Goal: Information Seeking & Learning: Learn about a topic

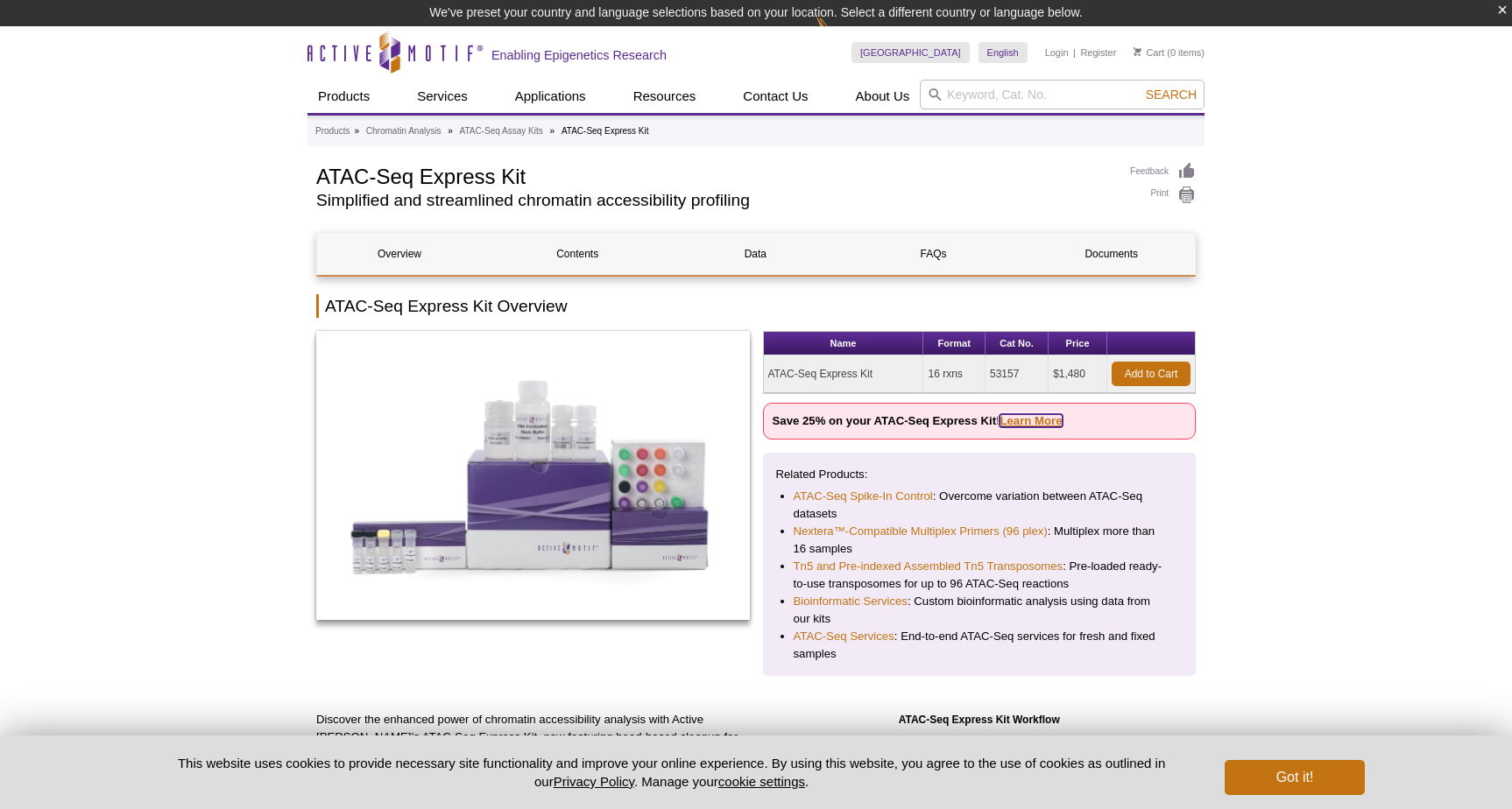
click at [1016, 421] on link "Learn More" at bounding box center [1030, 420] width 62 height 13
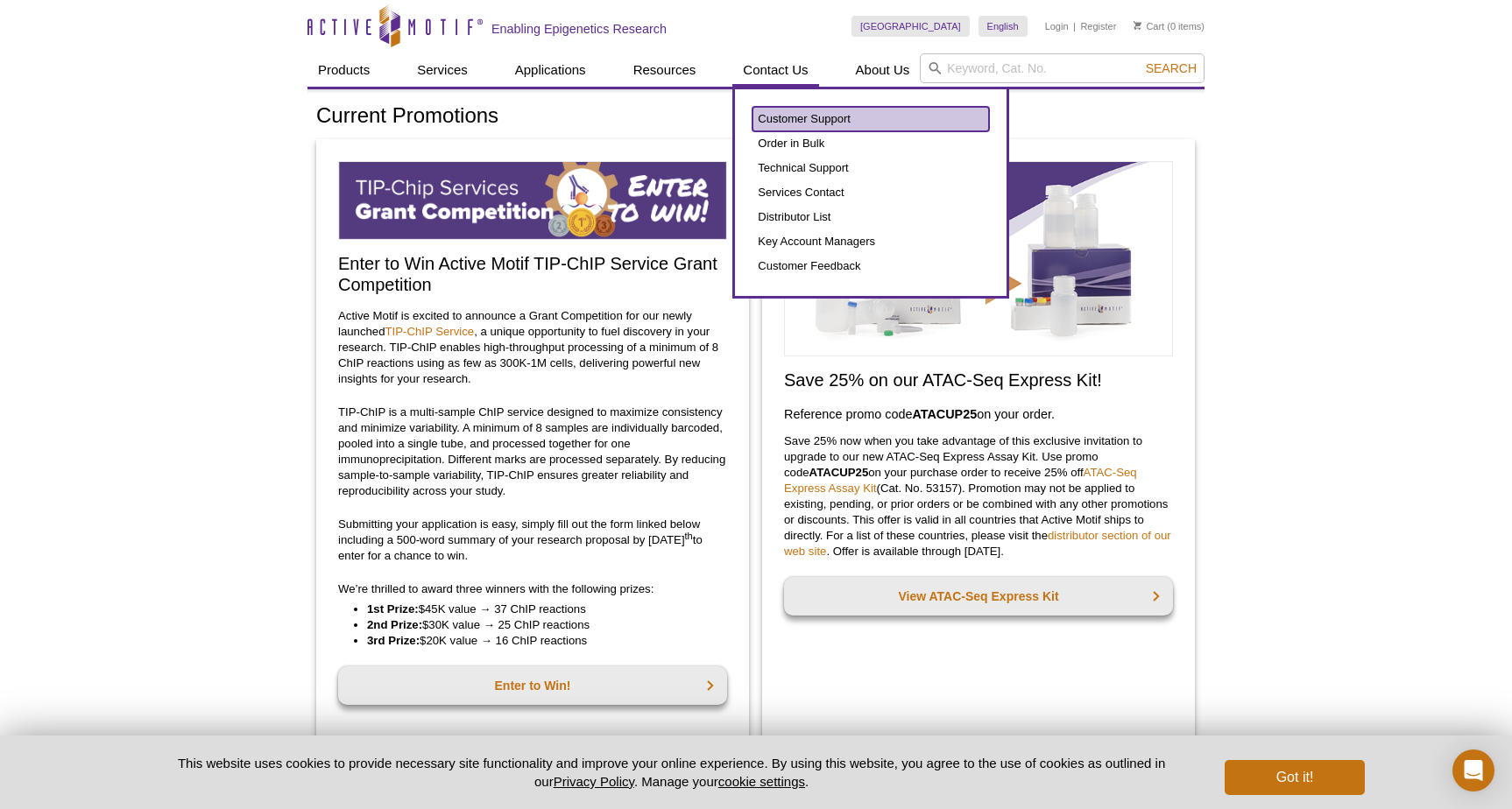
click at [789, 109] on link "Customer Support" at bounding box center [870, 119] width 236 height 25
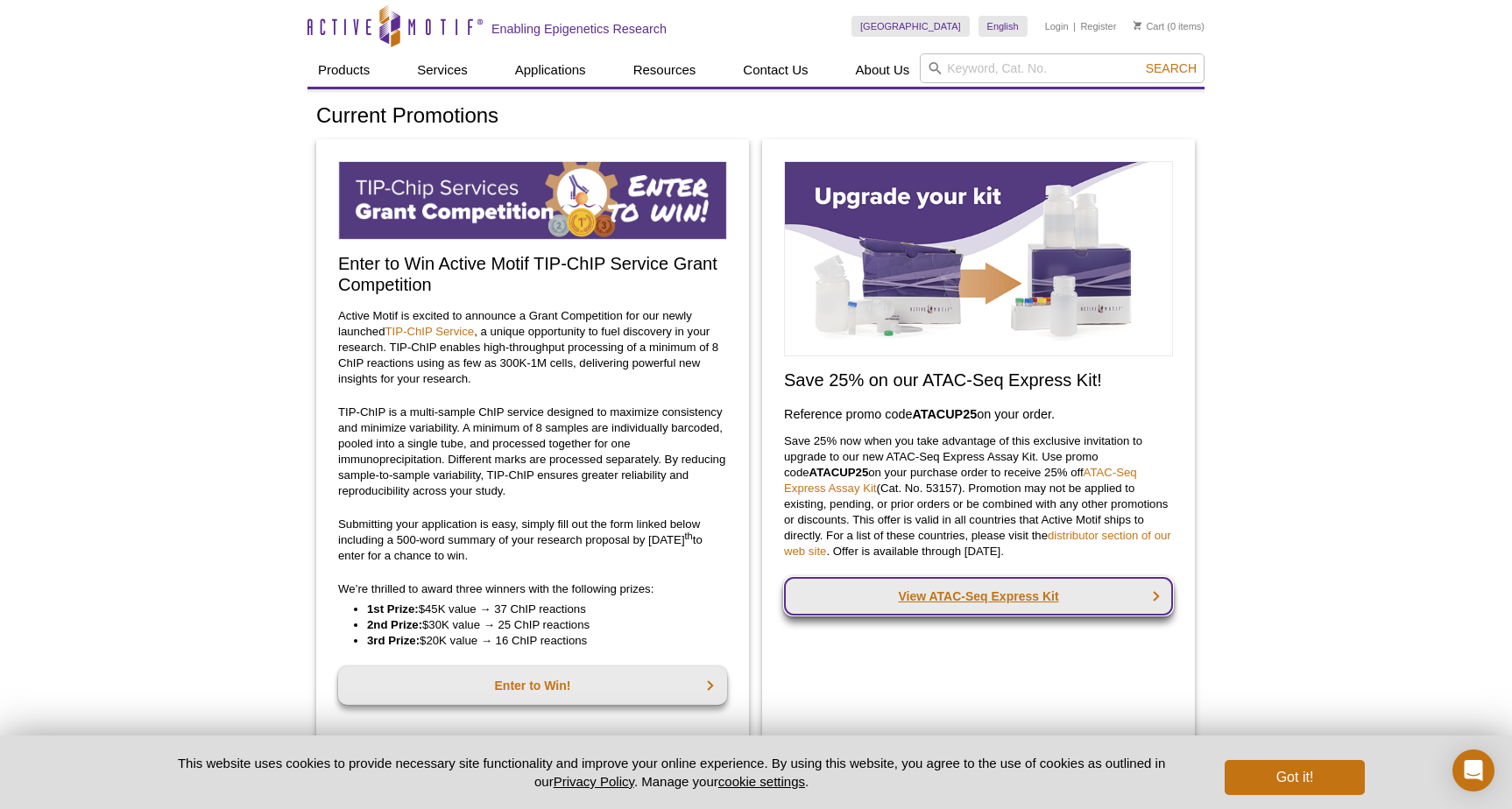
click at [996, 598] on link "View ATAC-Seq Express Kit" at bounding box center [978, 596] width 389 height 39
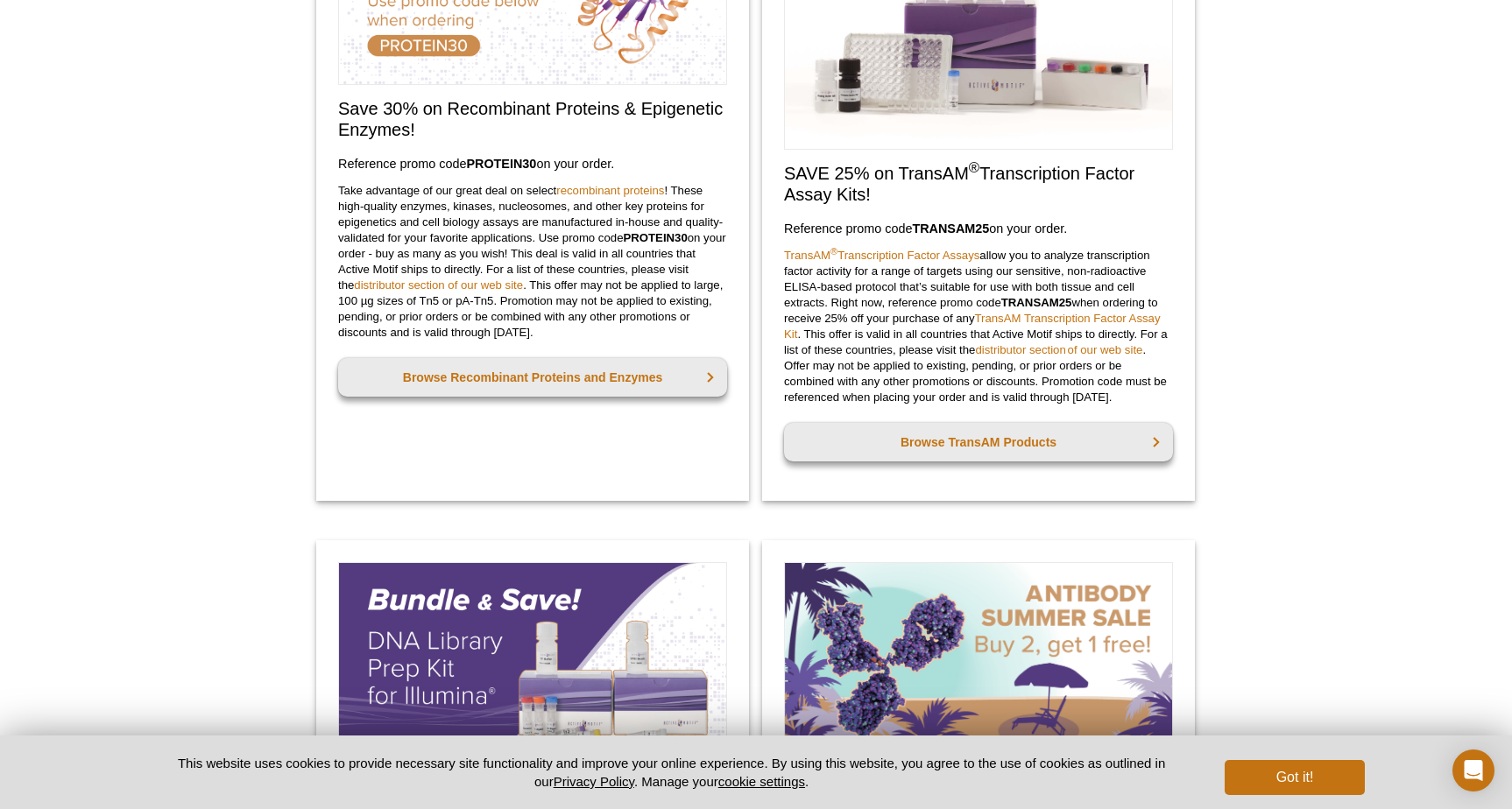
scroll to position [1803, 0]
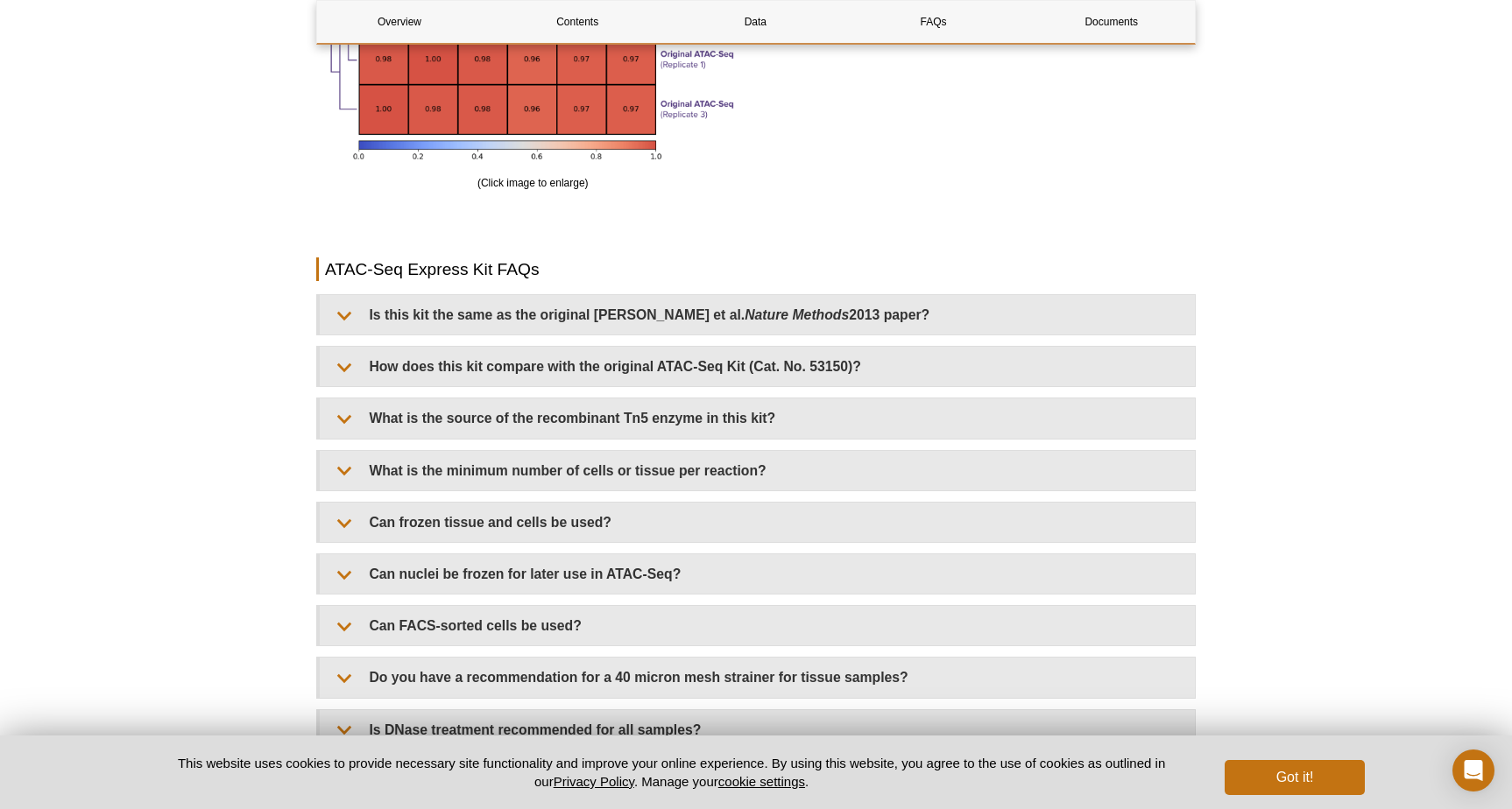
scroll to position [3573, 0]
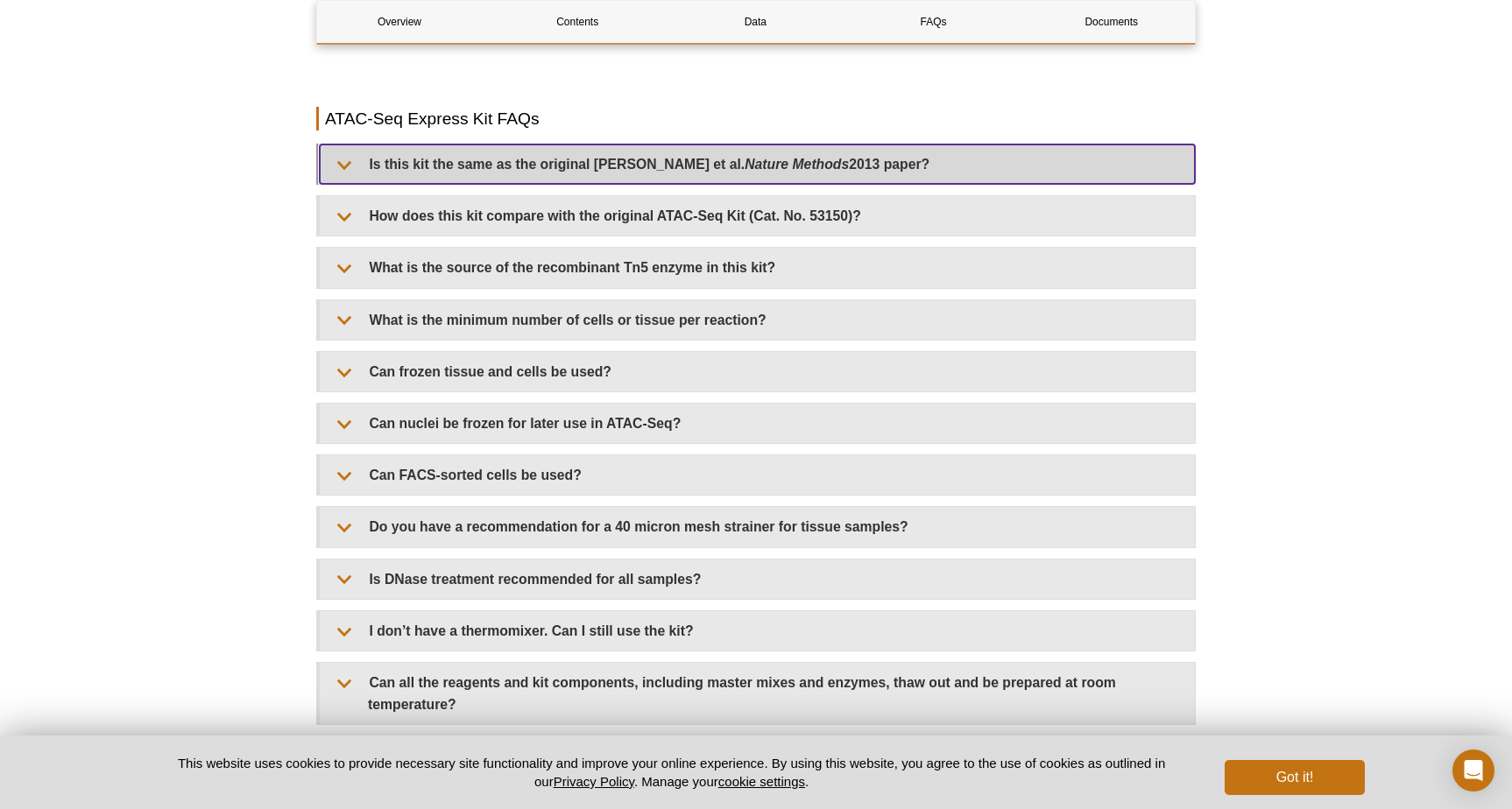
click at [646, 157] on summary "Is this kit the same as the original [PERSON_NAME] et al. Nature Methods 2013 p…" at bounding box center [757, 164] width 875 height 39
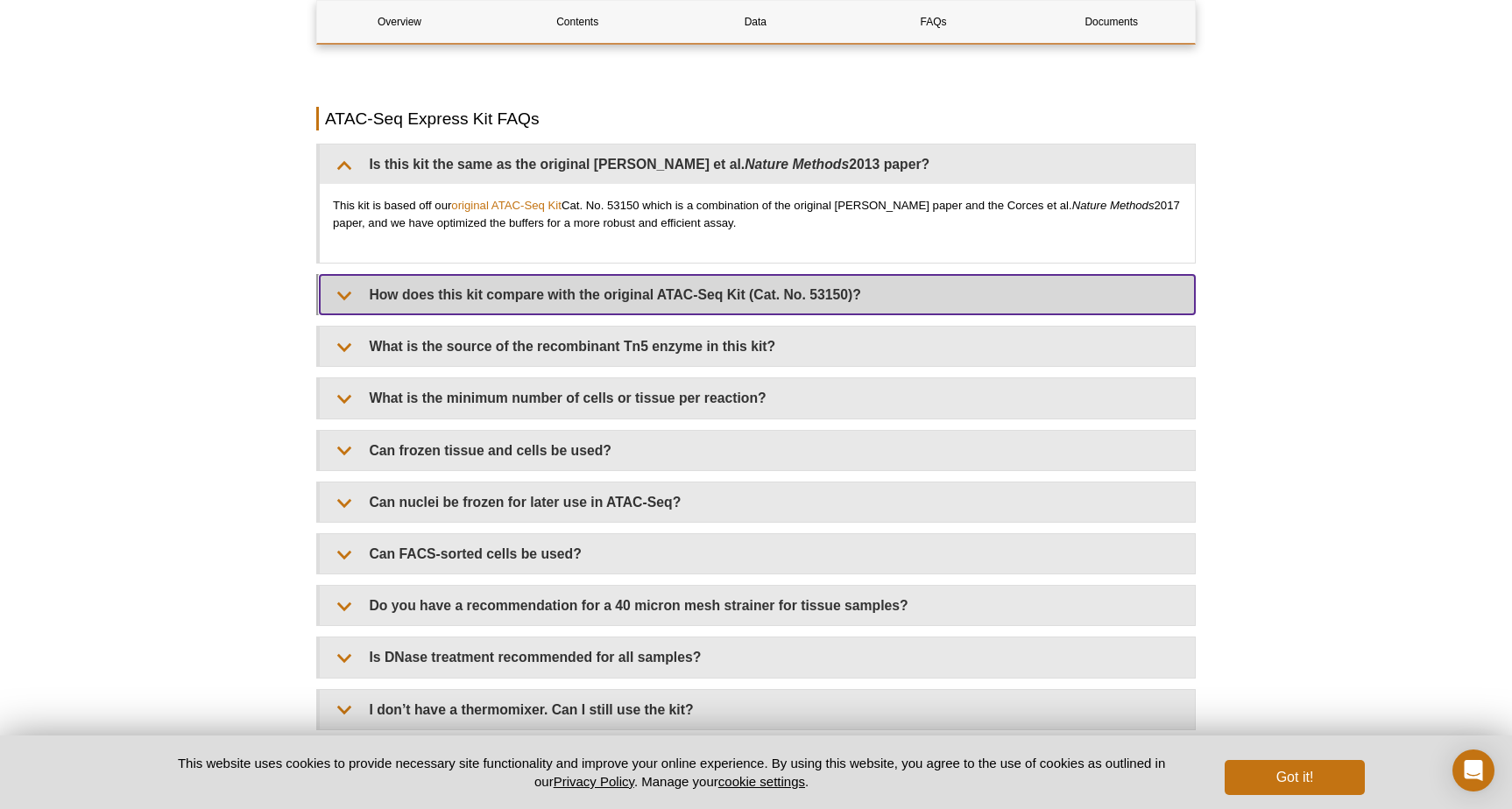
click at [727, 301] on summary "How does this kit compare with the original ATAC-Seq Kit (Cat. No. 53150)?" at bounding box center [757, 294] width 875 height 39
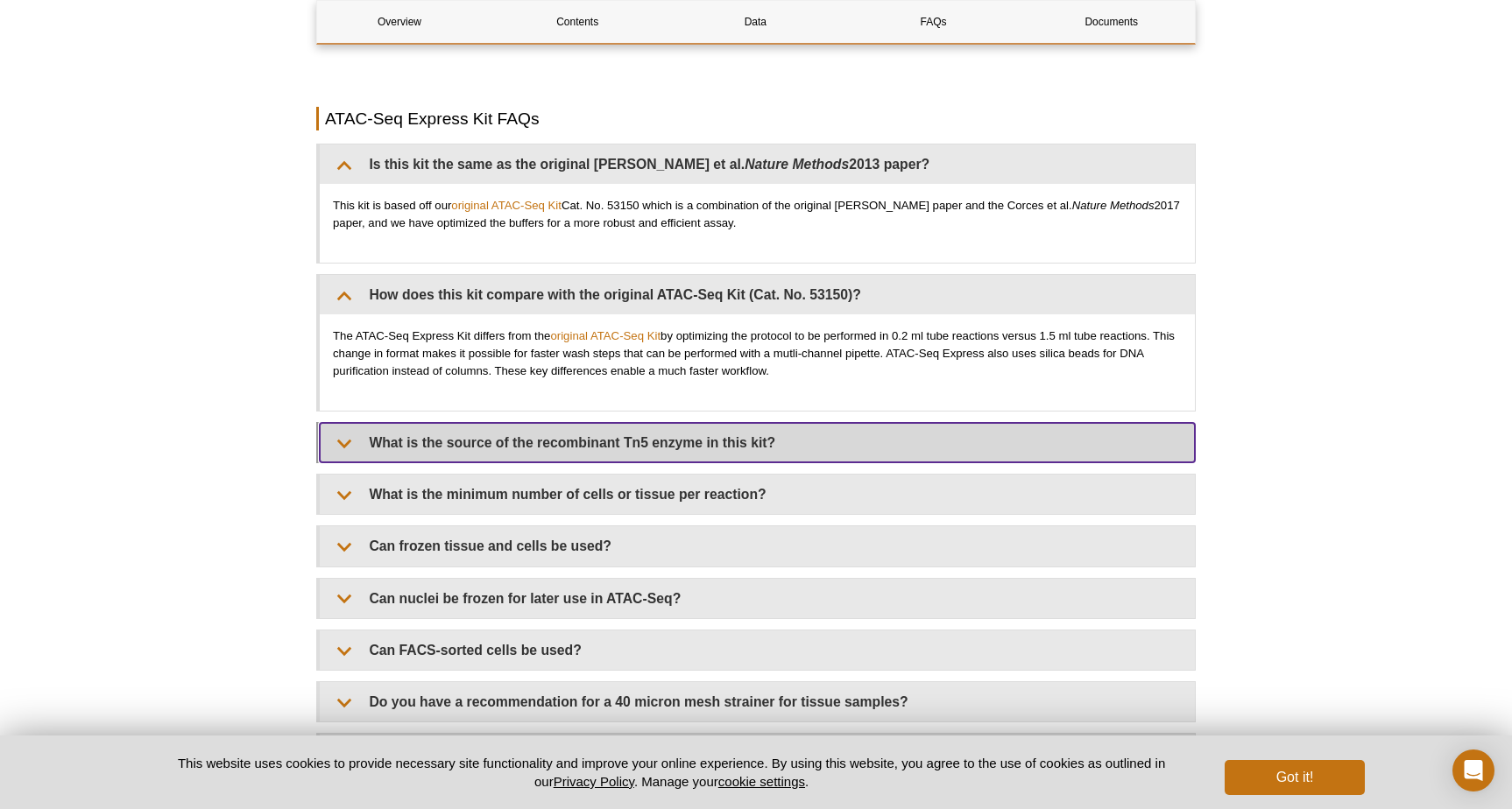
click at [723, 441] on summary "What is the source of the recombinant Tn5 enzyme in this kit?" at bounding box center [757, 442] width 875 height 39
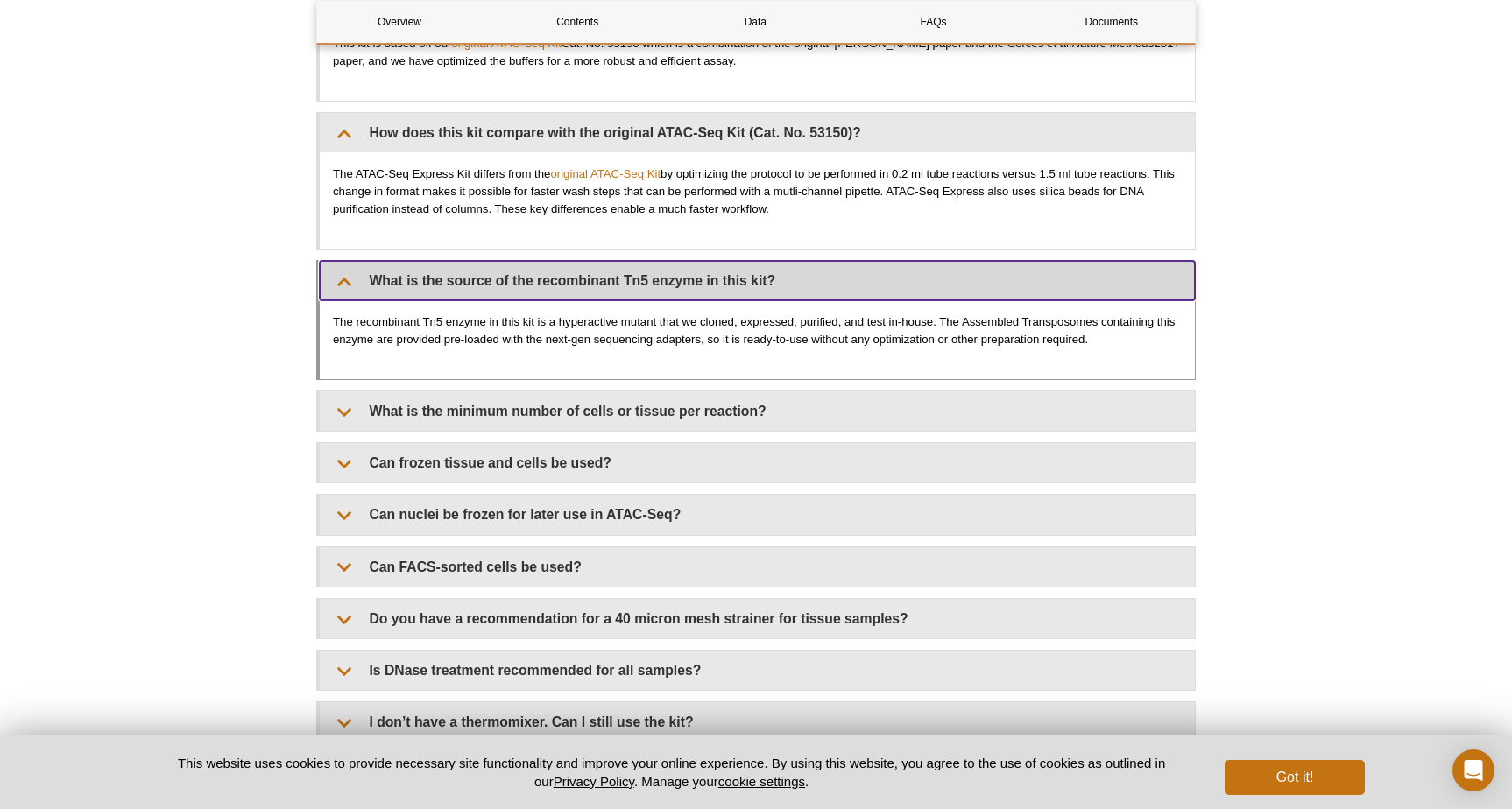
scroll to position [3785, 0]
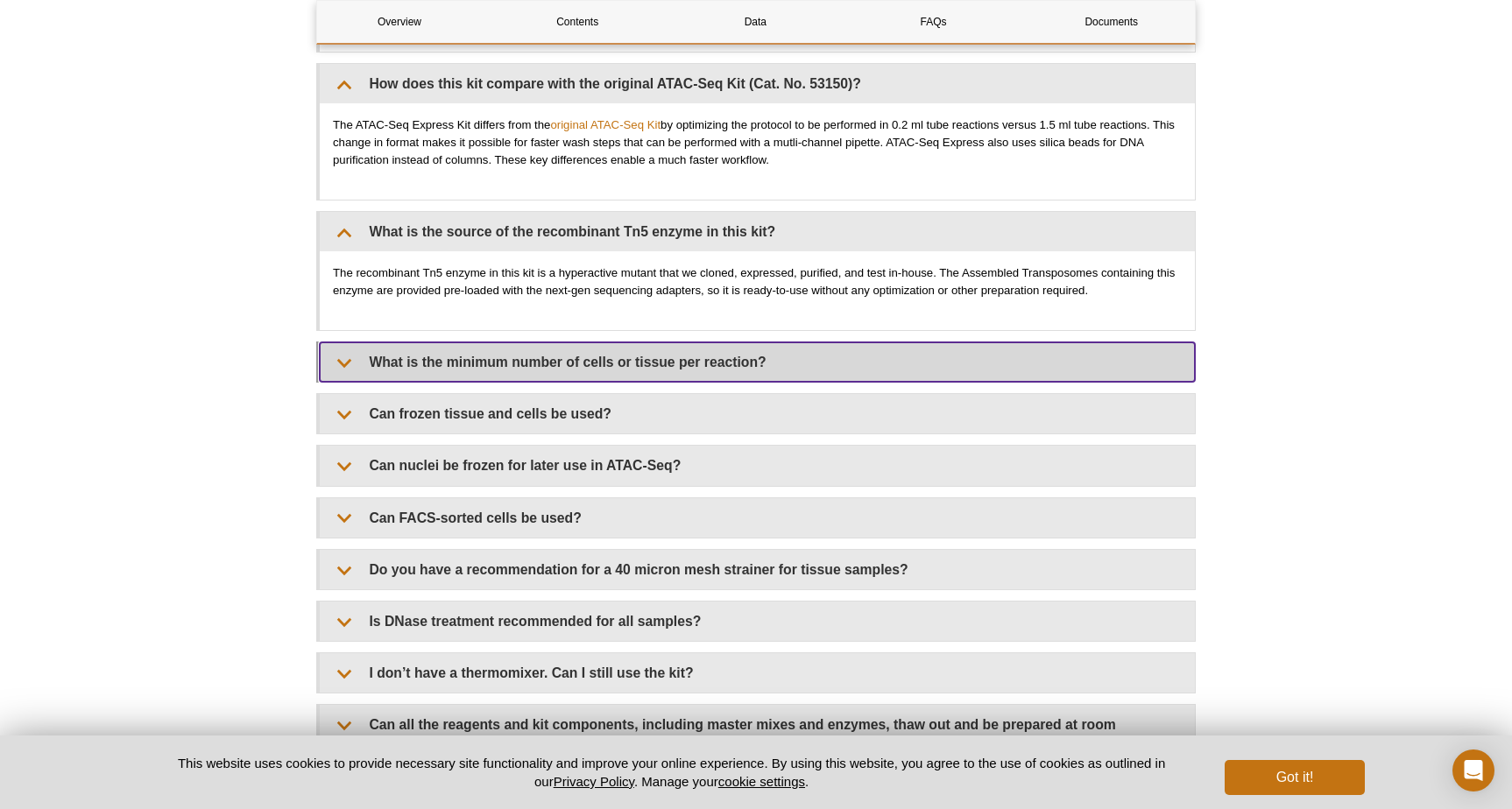
click at [733, 366] on summary "What is the minimum number of cells or tissue per reaction?" at bounding box center [757, 361] width 875 height 39
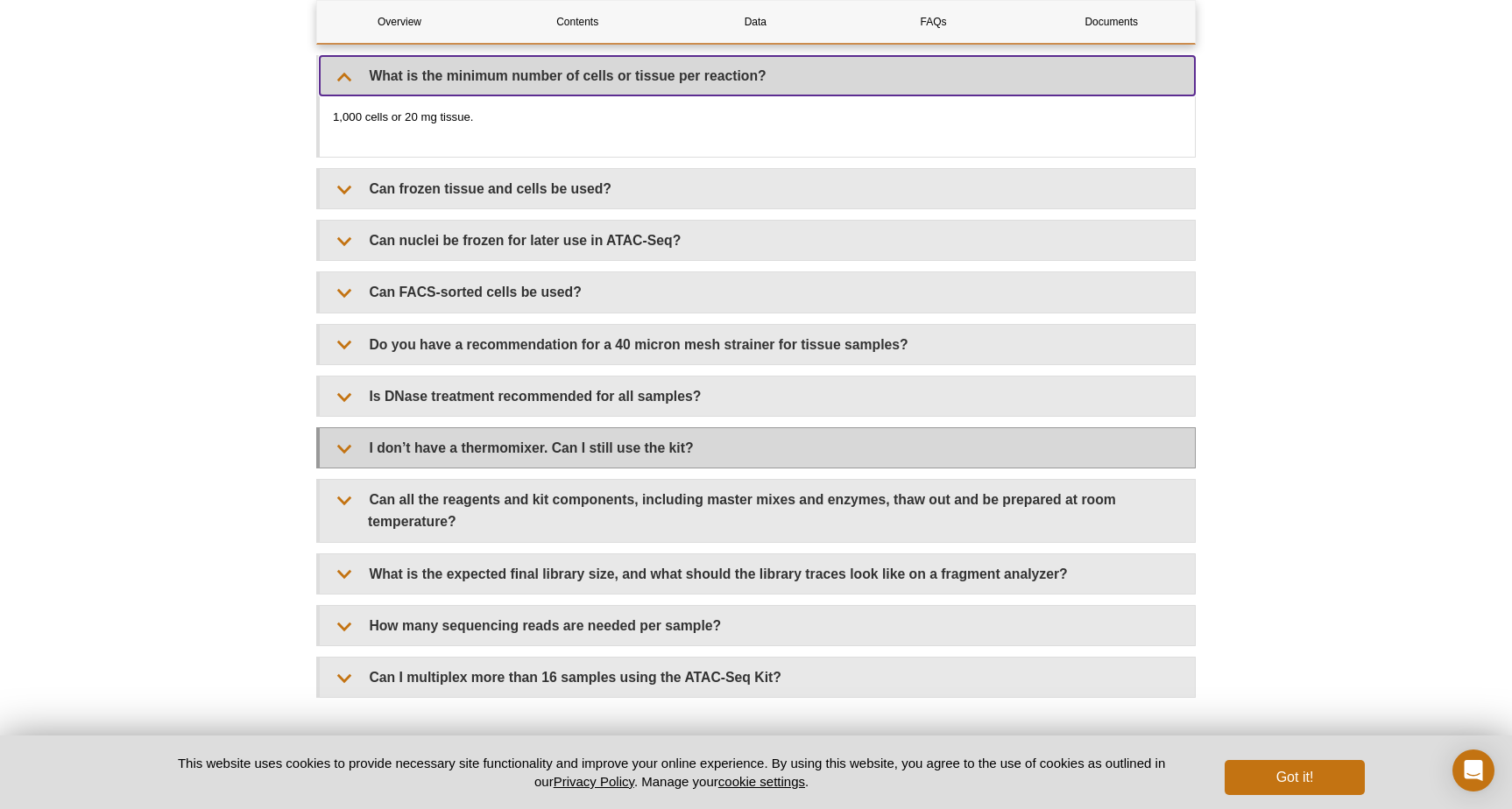
scroll to position [4075, 0]
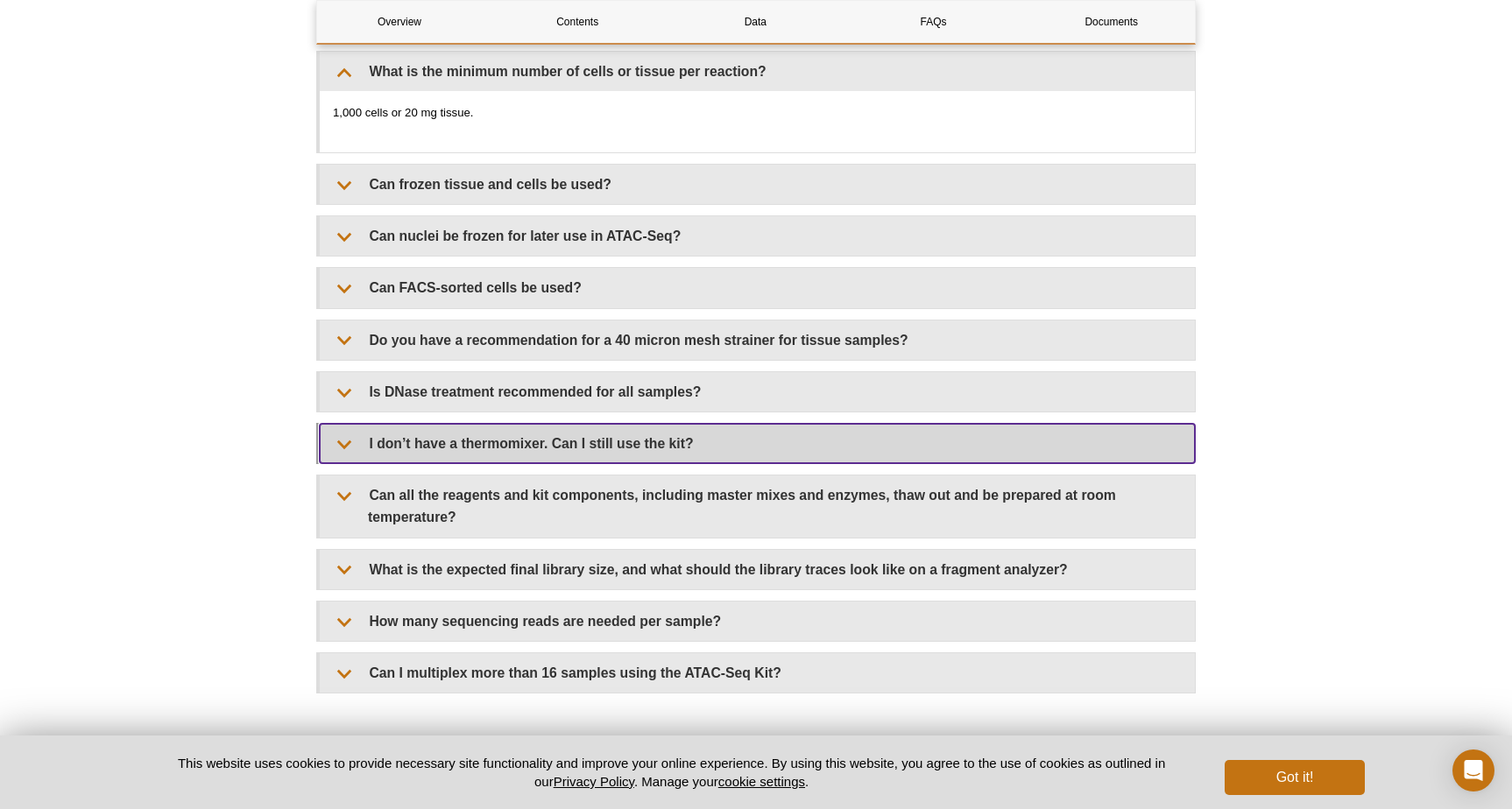
click at [731, 434] on summary "I don’t have a thermomixer. Can I still use the kit?" at bounding box center [757, 443] width 875 height 39
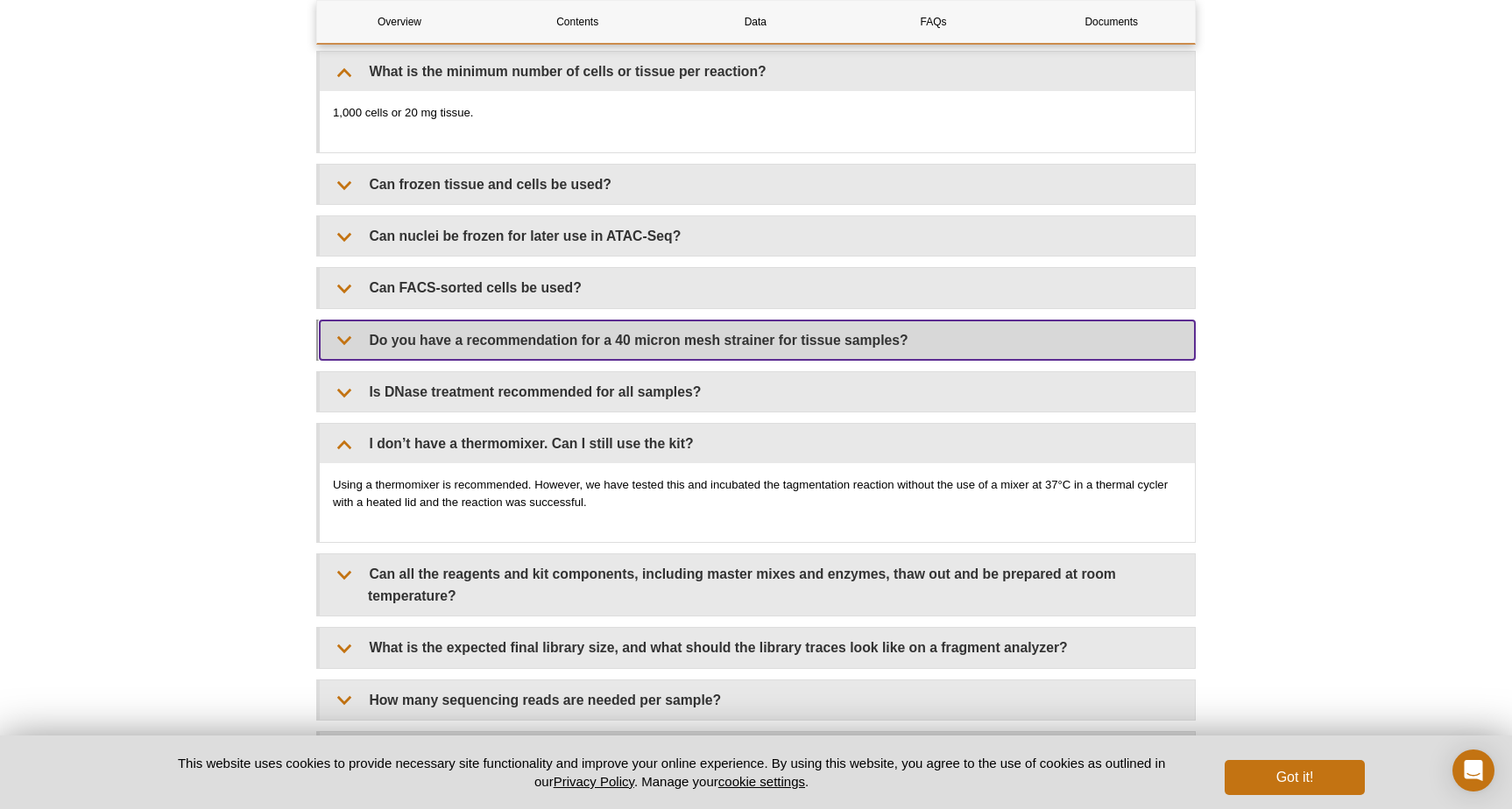
click at [619, 340] on summary "Do you have a recommendation for a 40 micron mesh strainer for tissue samples?" at bounding box center [757, 340] width 875 height 39
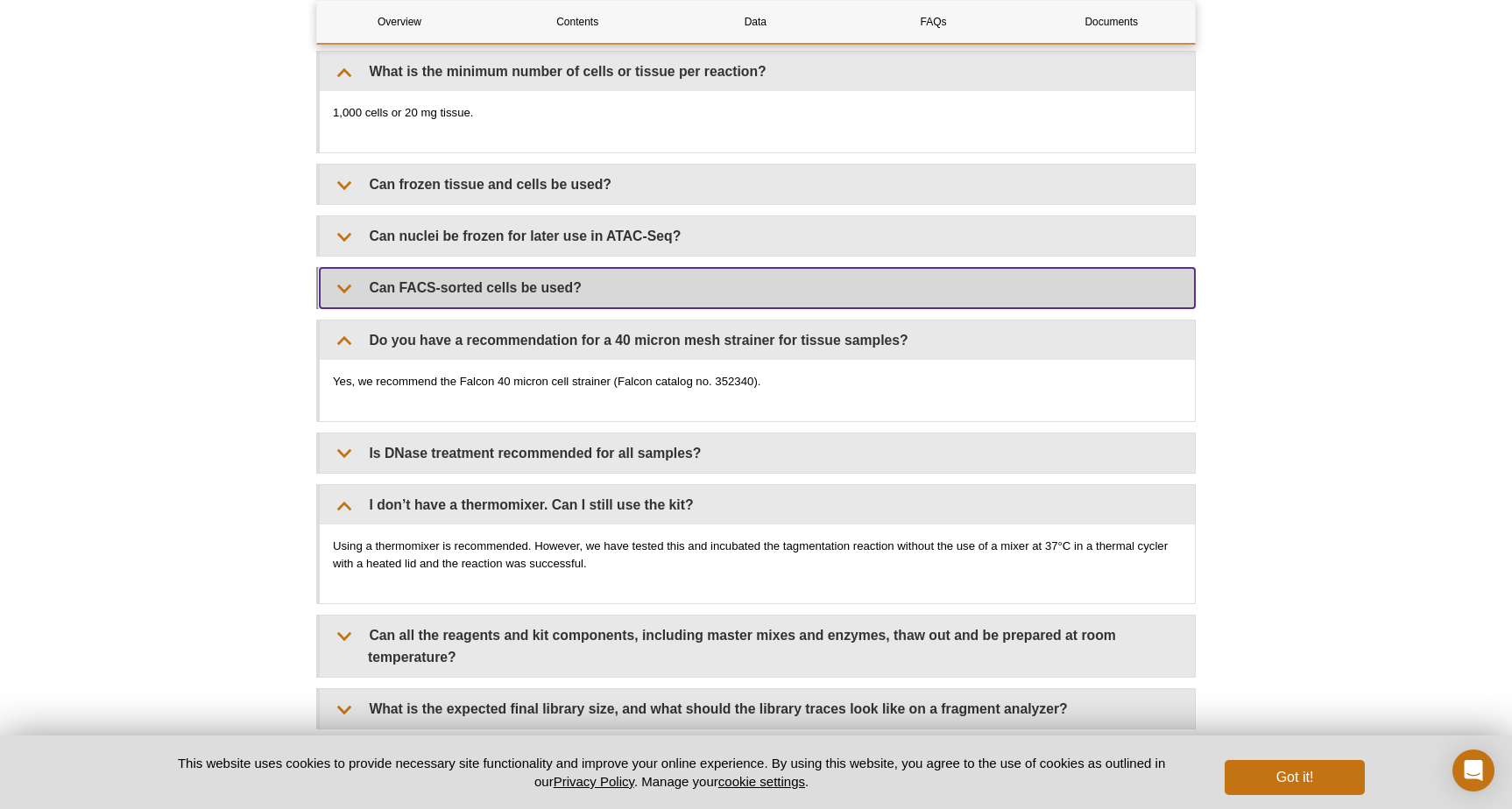
click at [594, 296] on summary "Can FACS-sorted cells be used?" at bounding box center [757, 287] width 875 height 39
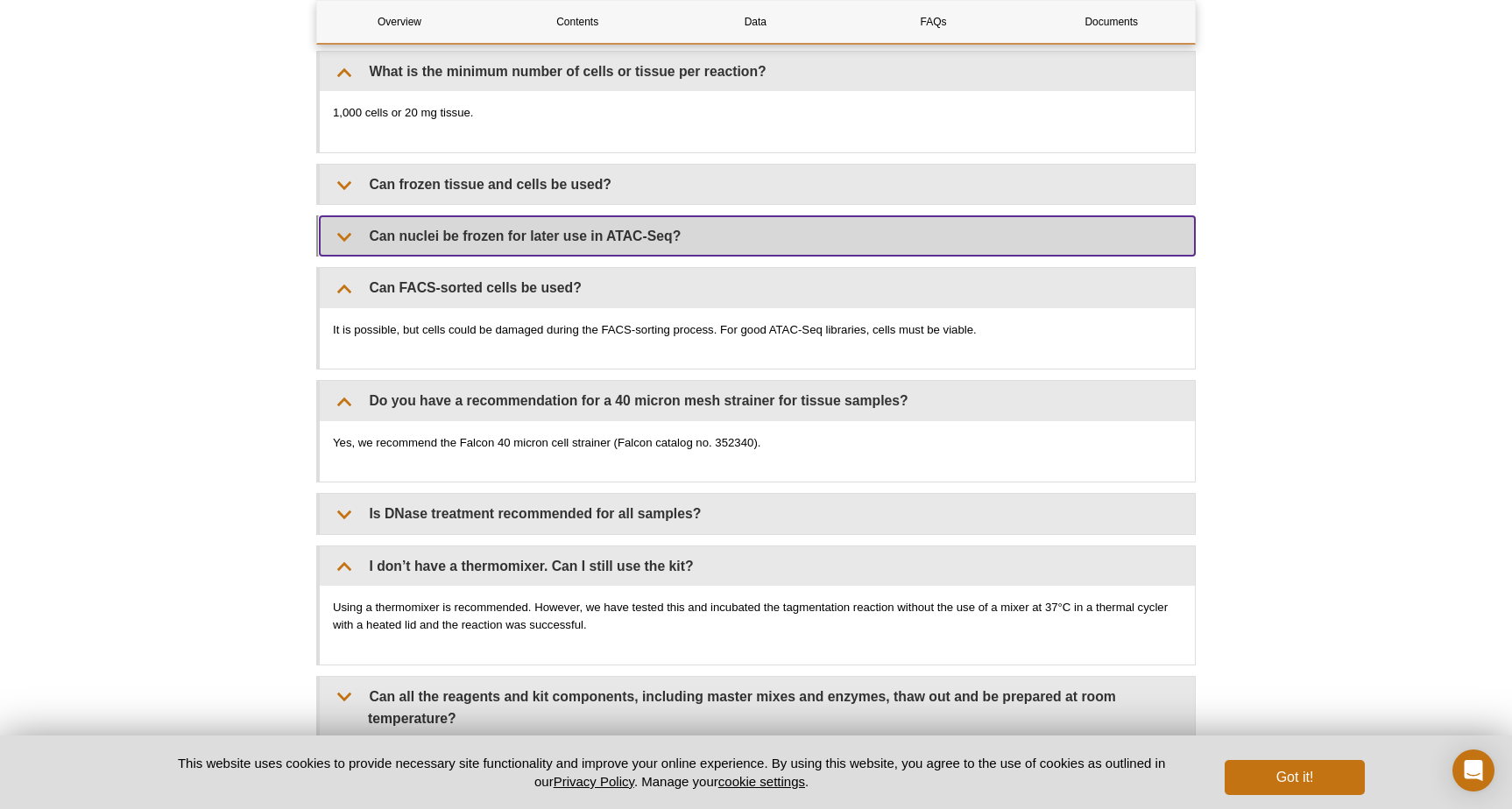
click at [669, 238] on summary "Can nuclei be frozen for later use in ATAC-Seq?" at bounding box center [757, 235] width 875 height 39
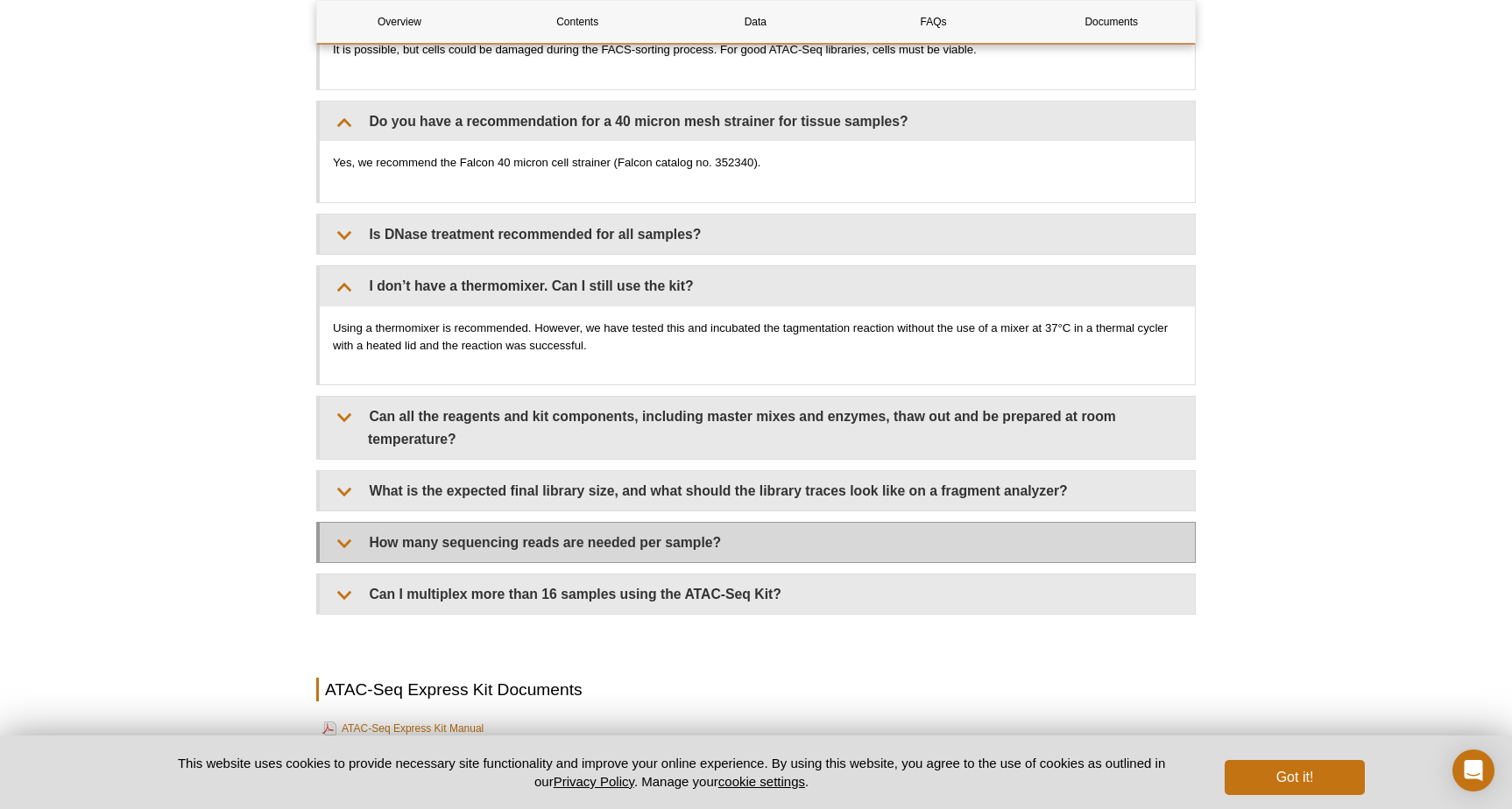
scroll to position [4421, 0]
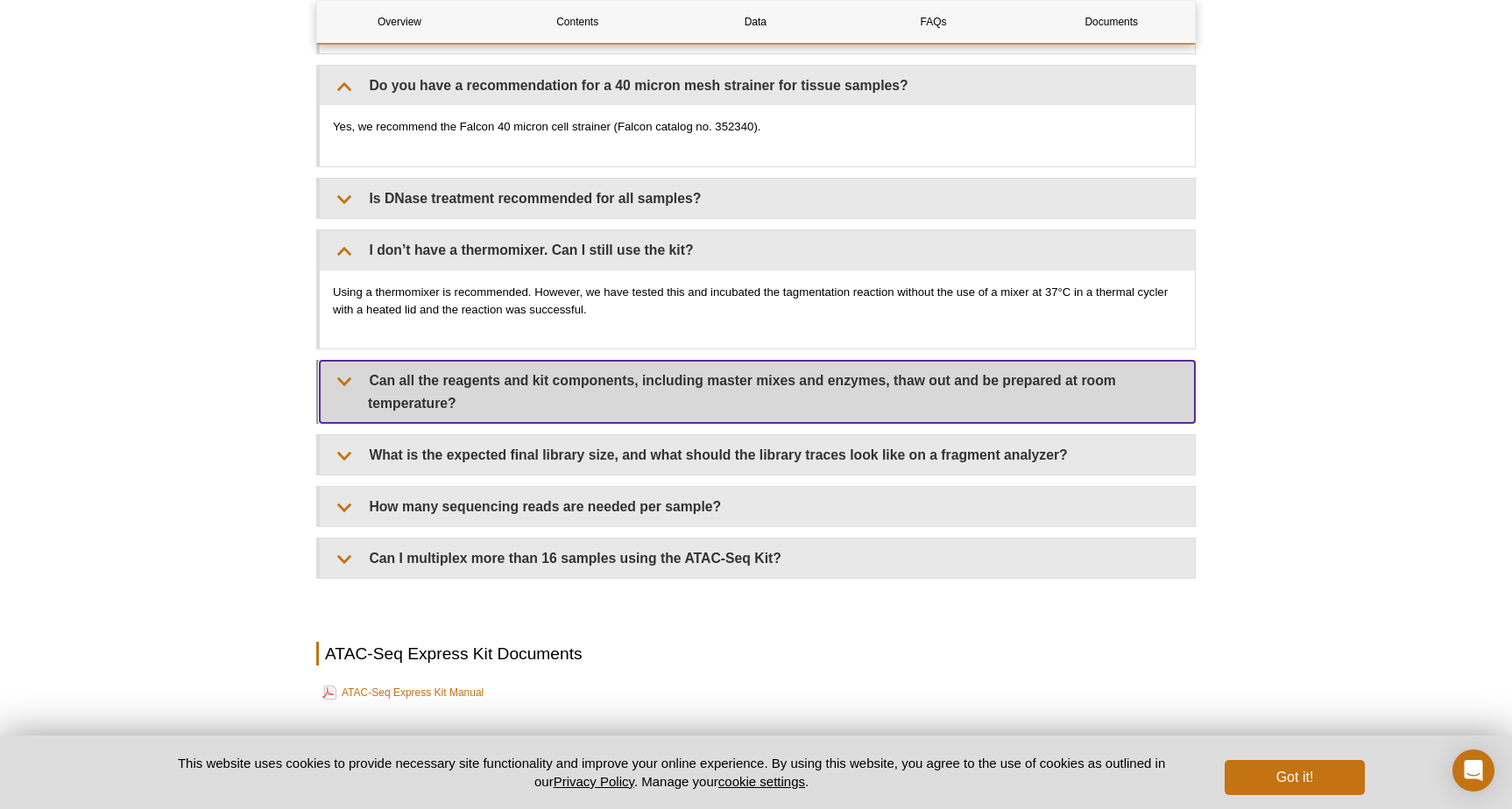
click at [684, 400] on summary "Can all the reagents and kit components, including master mixes and enzymes, th…" at bounding box center [757, 391] width 875 height 61
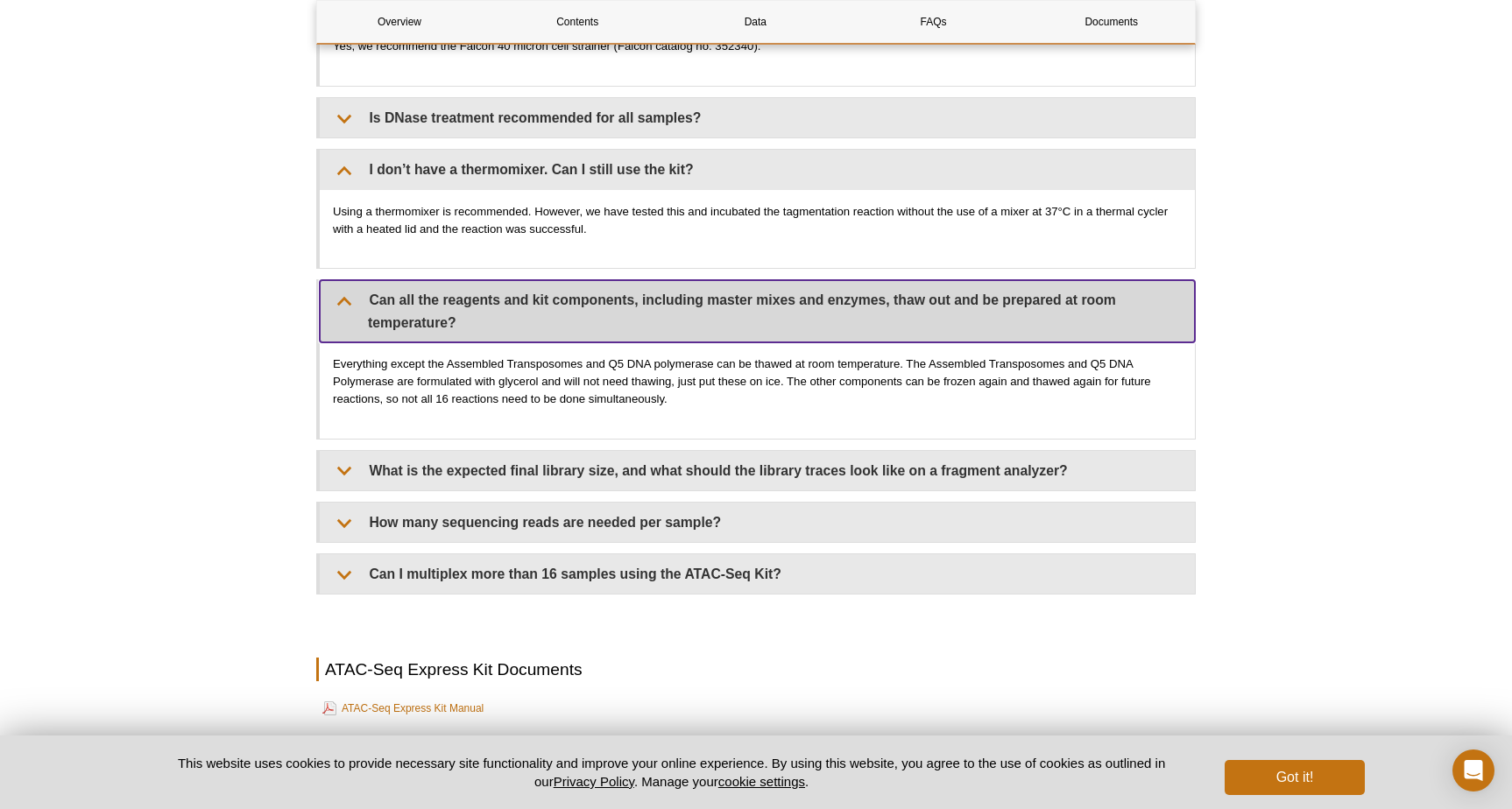
scroll to position [4533, 0]
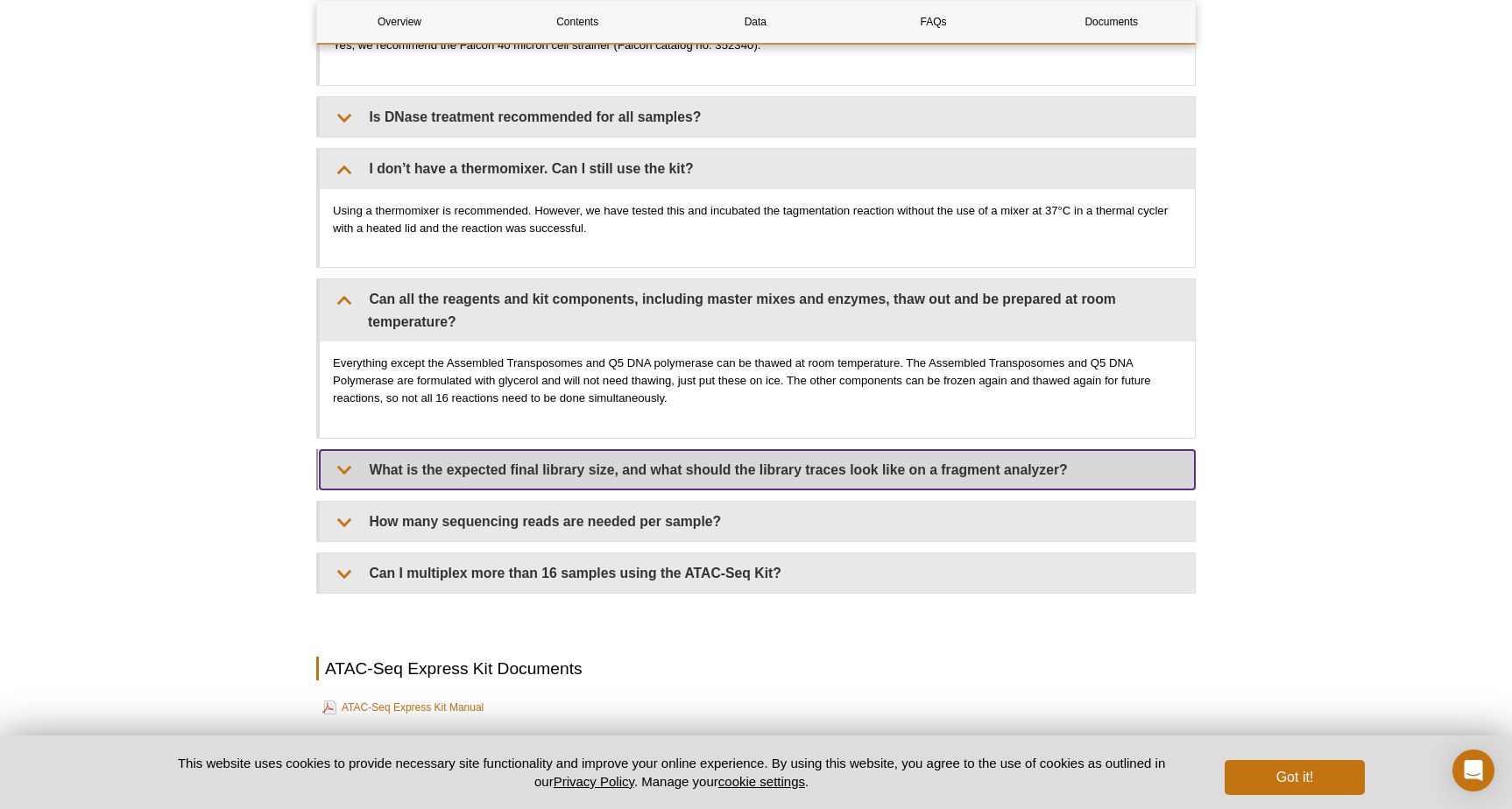
click at [443, 463] on summary "What is the expected final library size, and what should the library traces loo…" at bounding box center [757, 469] width 875 height 39
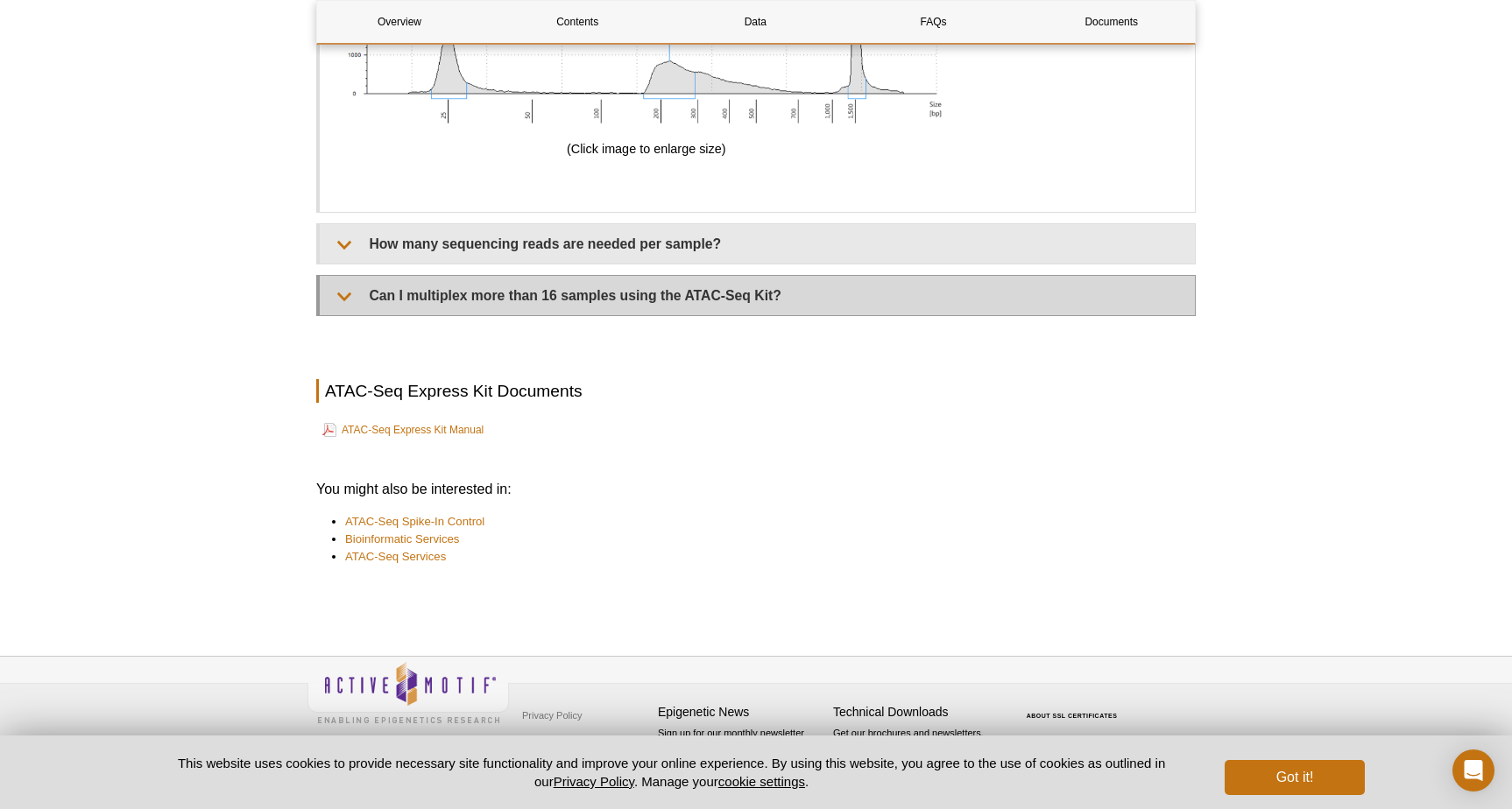
scroll to position [6019, 0]
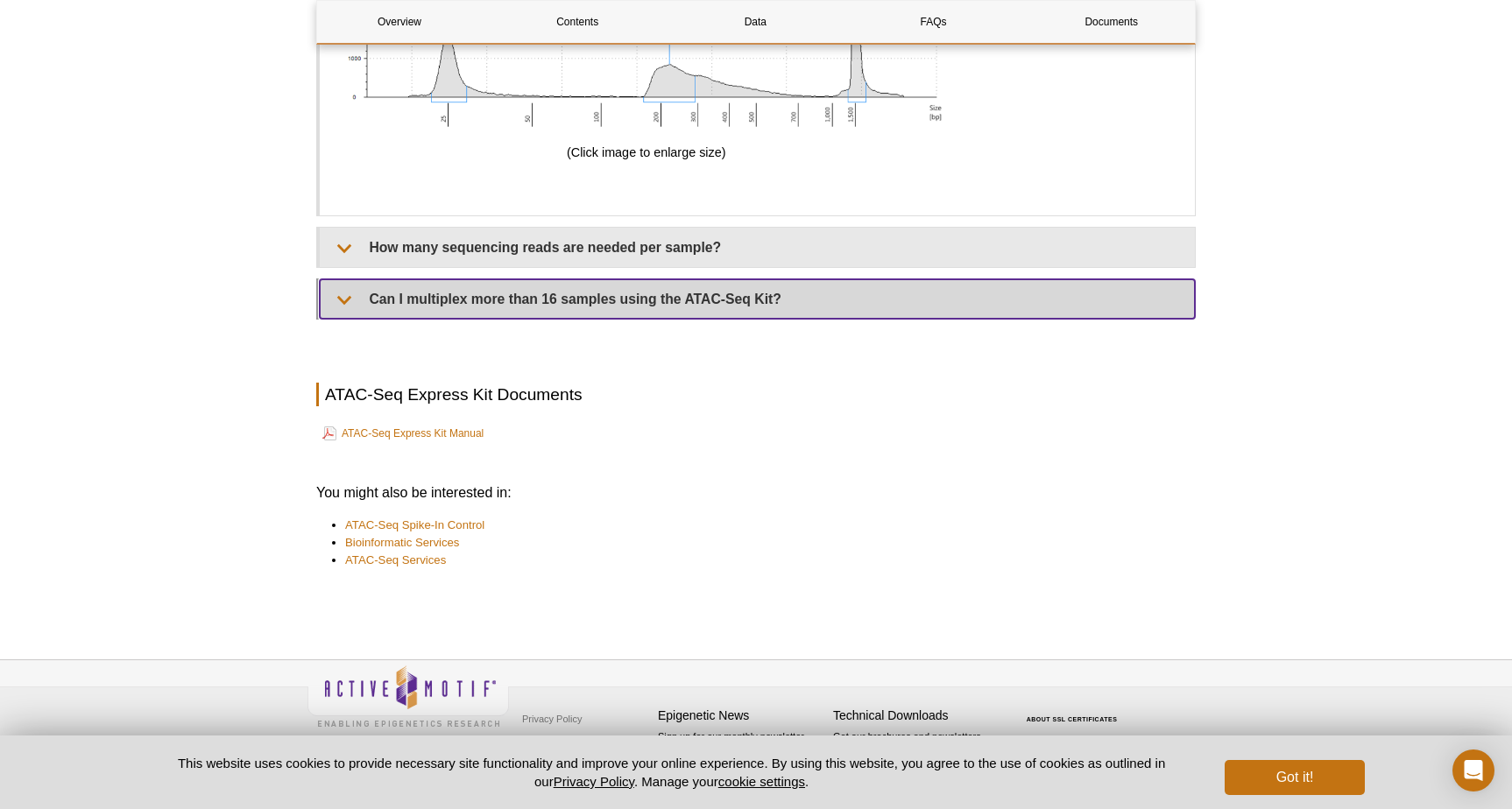
click at [554, 290] on summary "Can I multiplex more than 16 samples using the ATAC-Seq Kit?" at bounding box center [757, 298] width 875 height 39
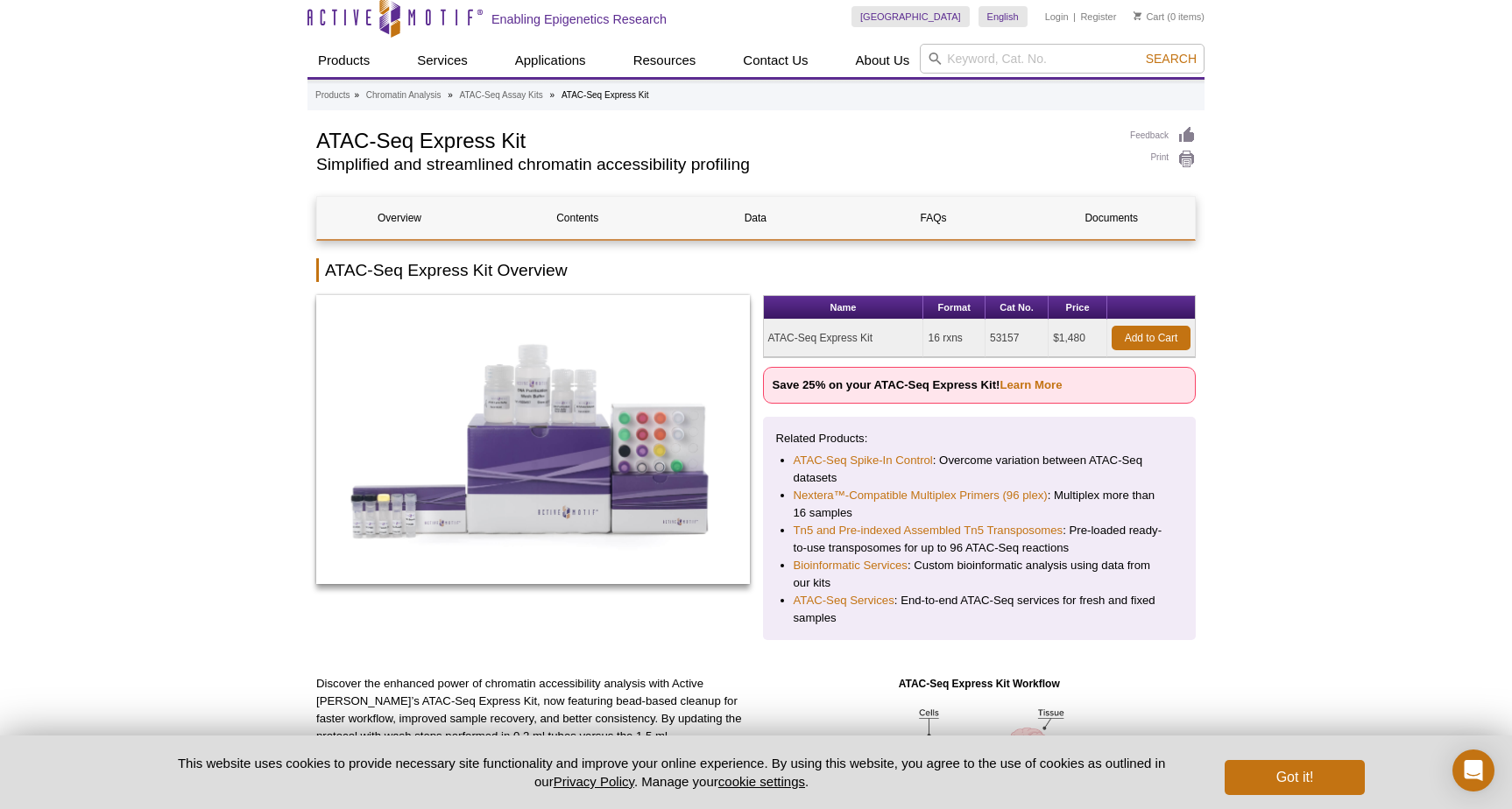
scroll to position [0, 0]
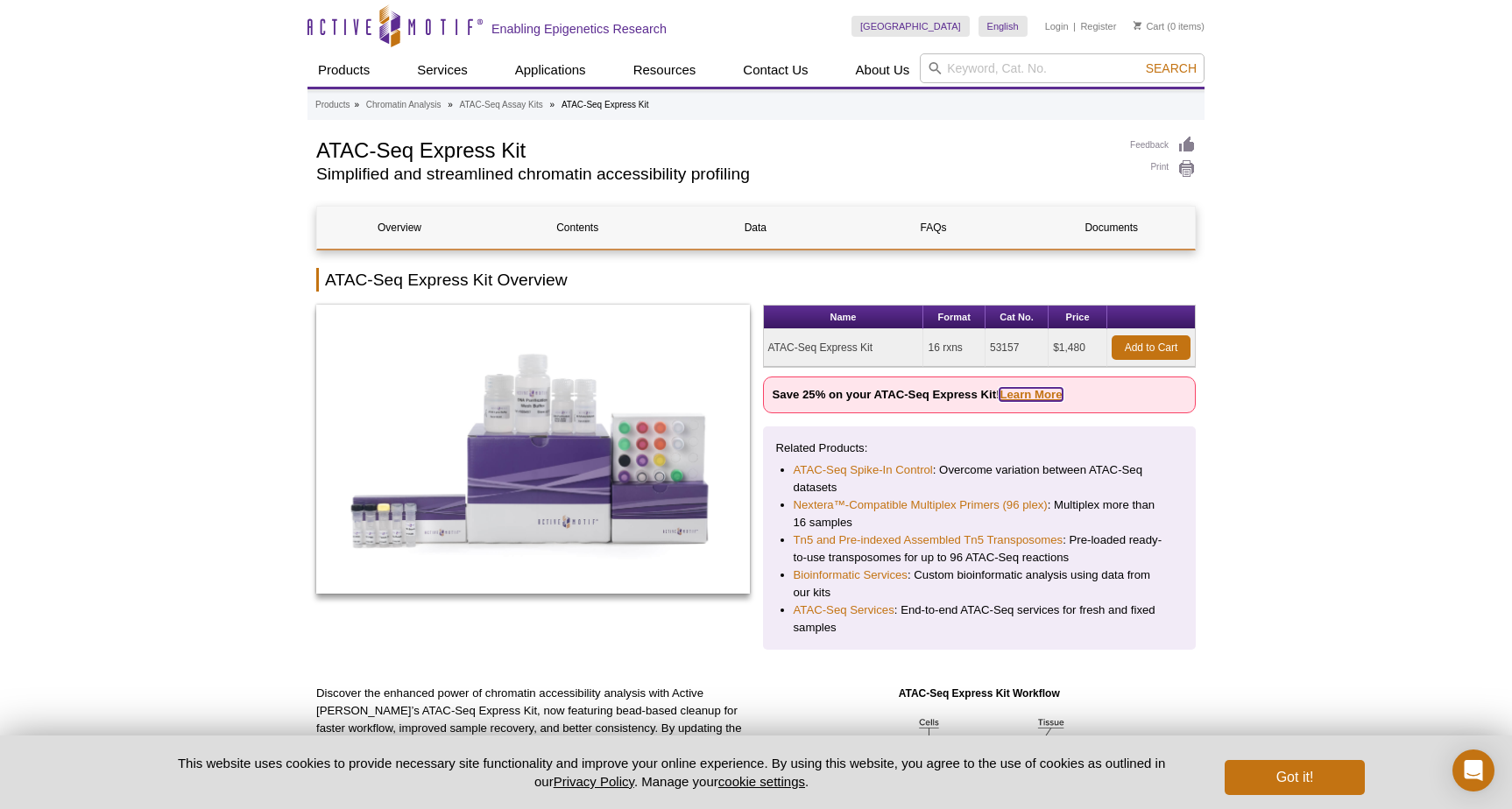
click at [1041, 398] on link "Learn More" at bounding box center [1030, 394] width 62 height 13
click at [1009, 349] on td "53157" at bounding box center [1016, 348] width 63 height 38
copy td "53157"
